Goal: Information Seeking & Learning: Check status

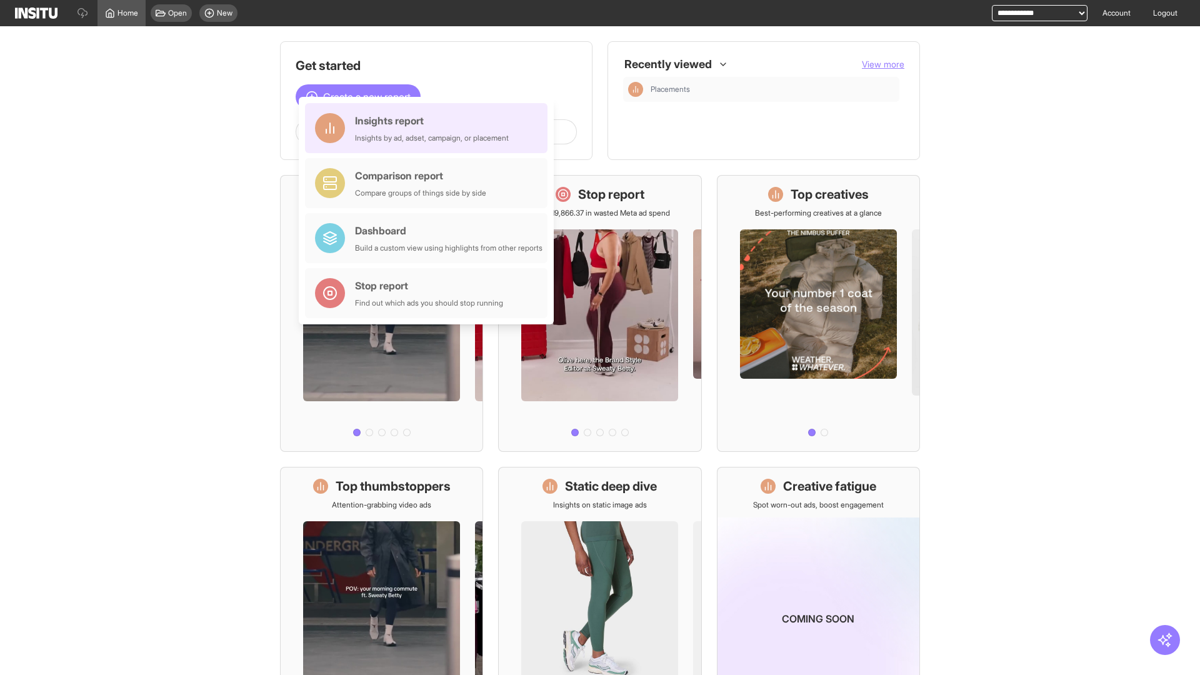
click at [429, 128] on div "Insights report Insights by ad, adset, campaign, or placement" at bounding box center [432, 128] width 154 height 30
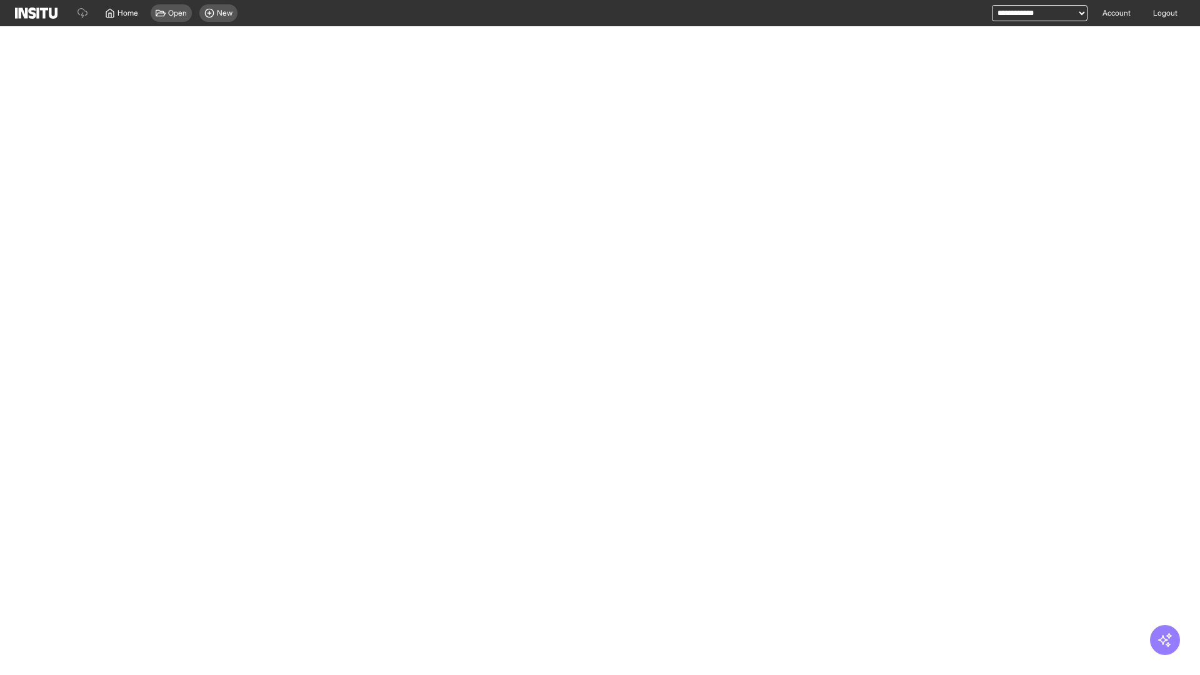
select select "**"
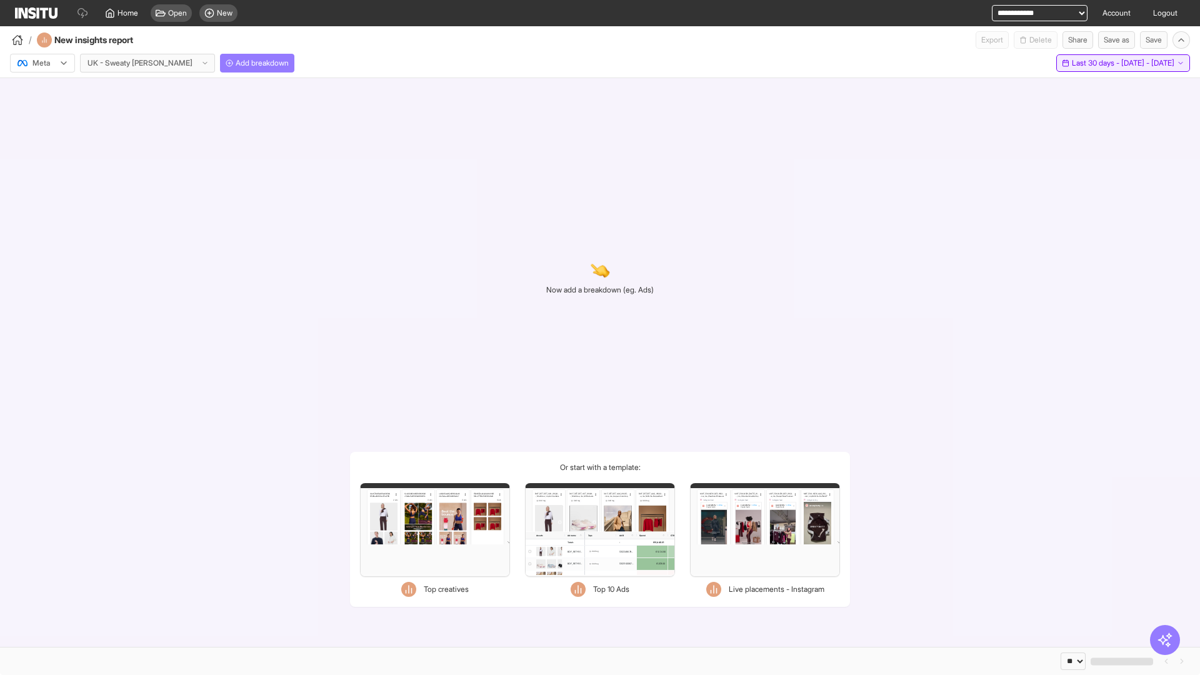
click at [1094, 63] on span "Last 30 days - [DATE] - [DATE]" at bounding box center [1123, 63] width 103 height 10
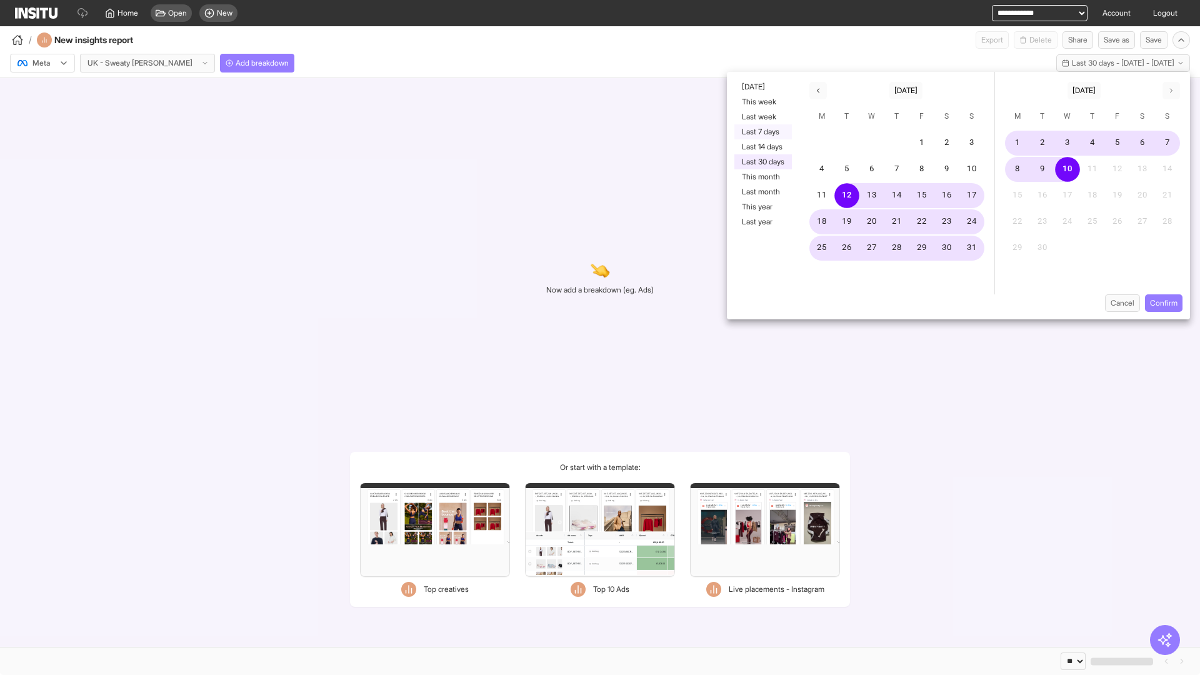
click at [762, 132] on button "Last 7 days" at bounding box center [764, 131] width 58 height 15
